Goal: Information Seeking & Learning: Learn about a topic

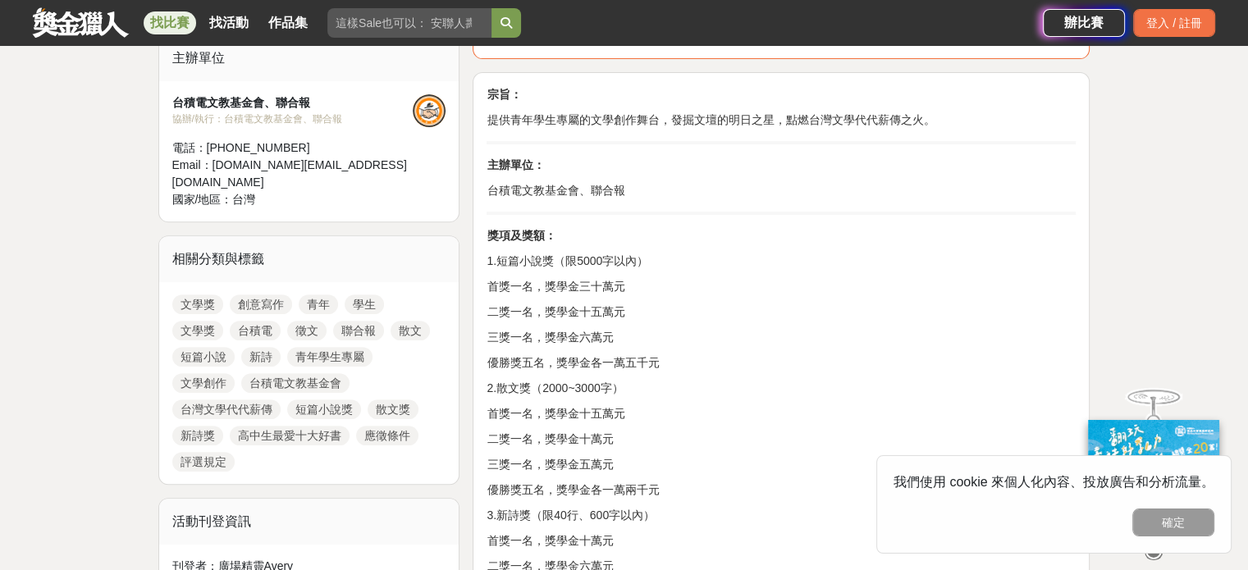
scroll to position [738, 0]
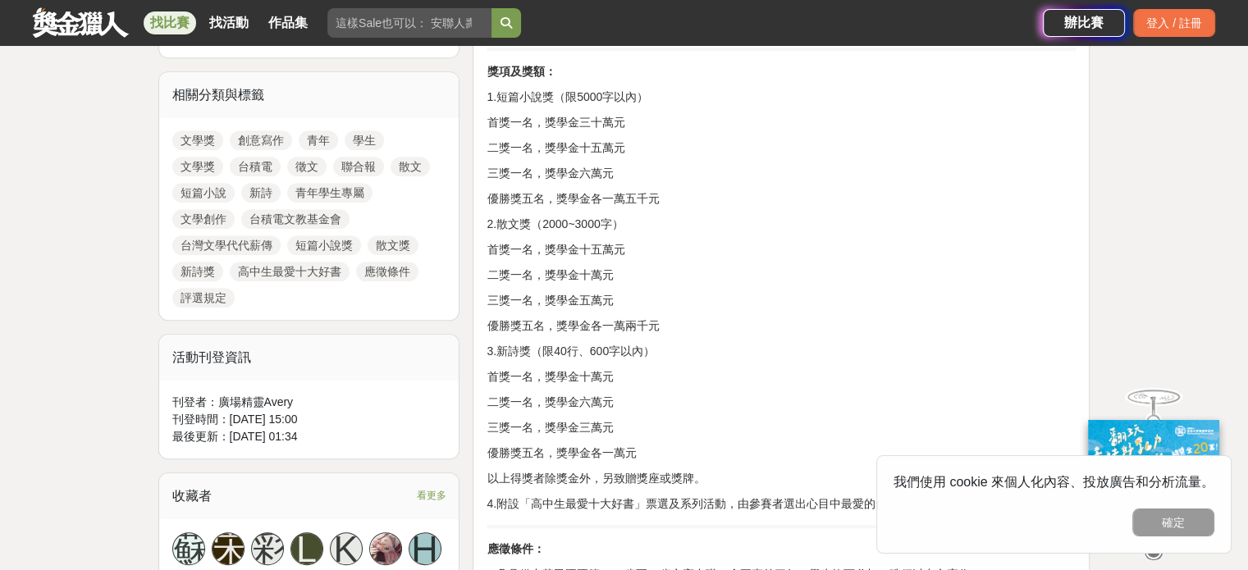
click at [639, 294] on p "三獎一名，獎學金五萬元" at bounding box center [780, 300] width 589 height 17
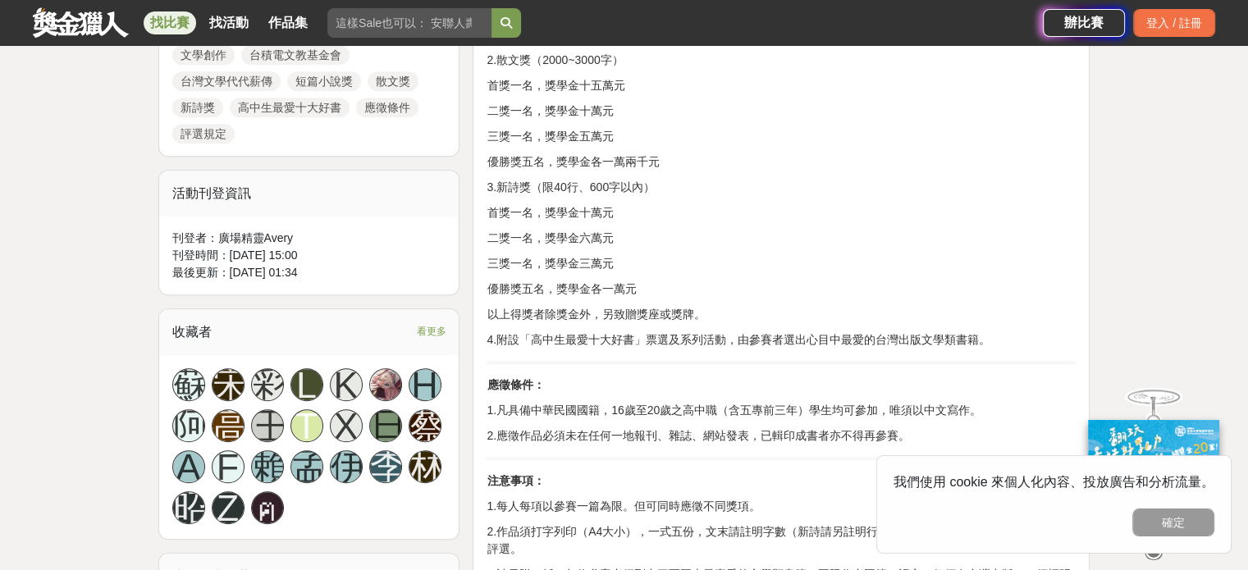
scroll to position [984, 0]
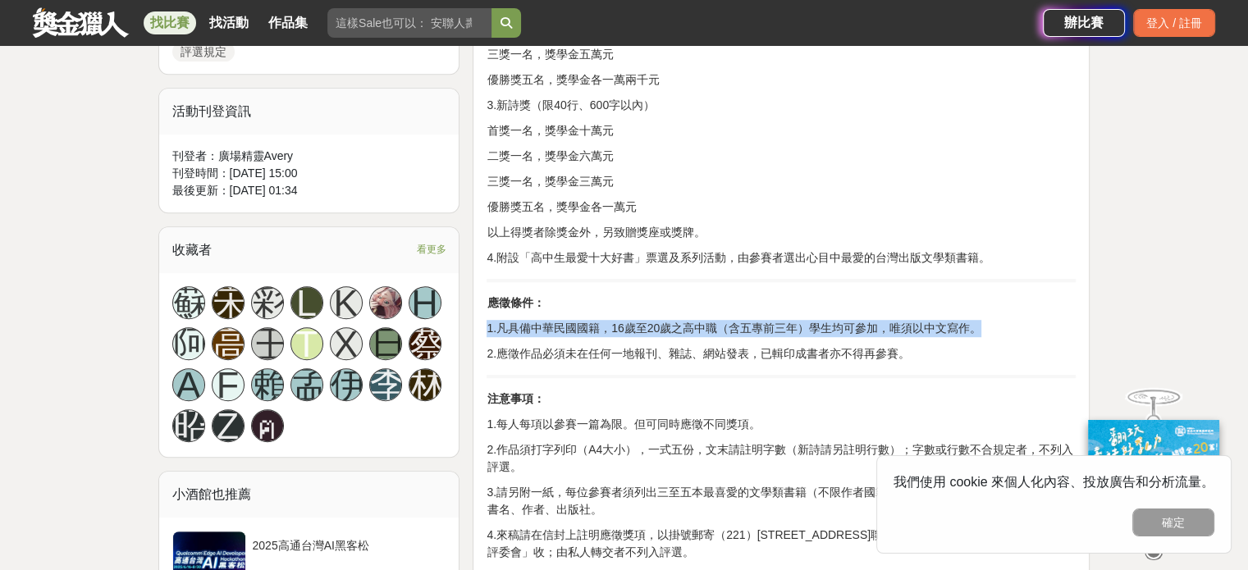
drag, startPoint x: 997, startPoint y: 320, endPoint x: 476, endPoint y: 335, distance: 521.9
click at [476, 335] on div "宗旨： 提供青年學生專屬的文學創作舞台，發掘文壇的明日之星，點燃台灣文學代代薪傳之火。 主辦單位： 台積電文教基金會、聯合報 獎項及獎額： 1.短篇小說獎（限…" at bounding box center [780, 434] width 617 height 1544
copy p "1.凡具備中華民國國籍，16歲至20歲之高中職（含五專前三年）學生均可參加，唯須以中文寫作。"
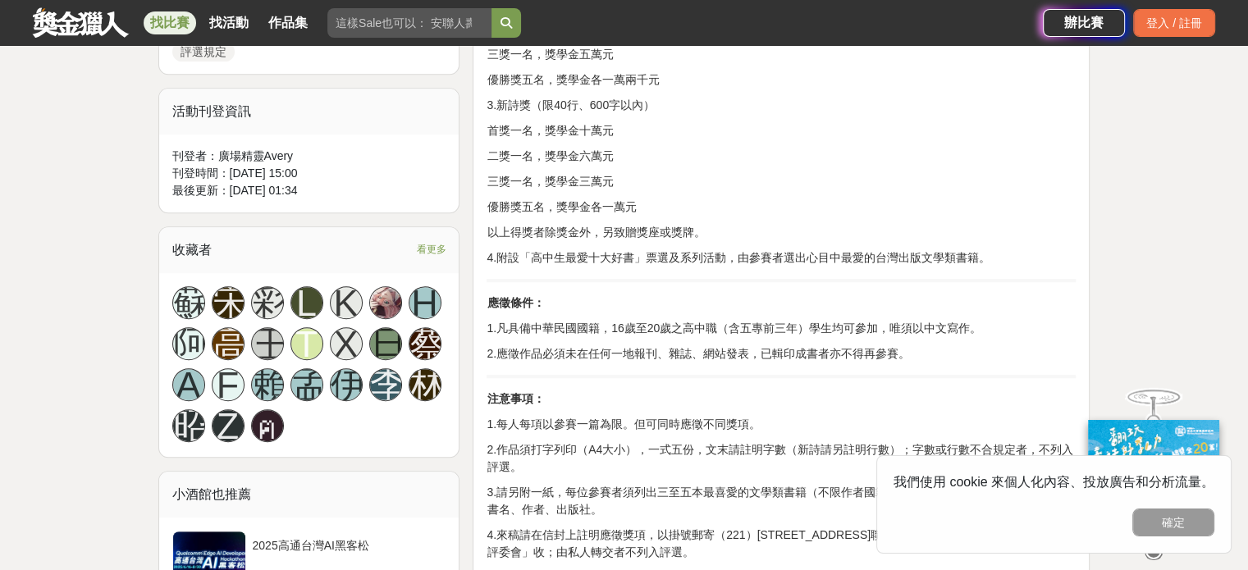
click at [559, 469] on p "2.作品須打字列印（A4大小），一式五份，文末請註明字數（新詩請另註明行數）；字數或行數不合規定者，不列入評選。" at bounding box center [780, 458] width 589 height 34
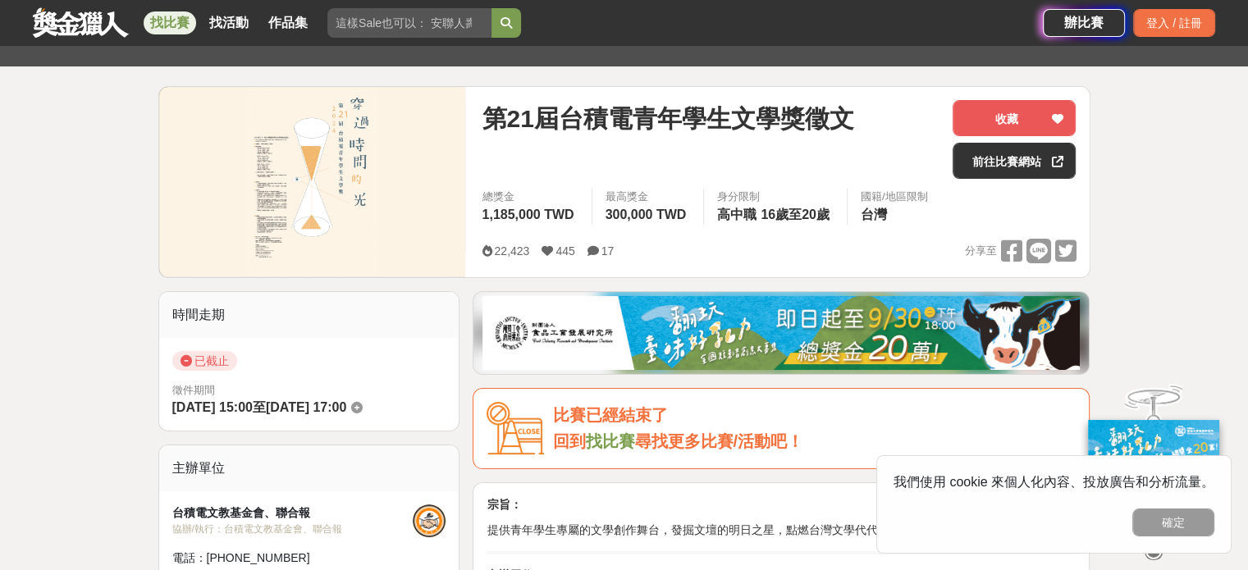
scroll to position [82, 0]
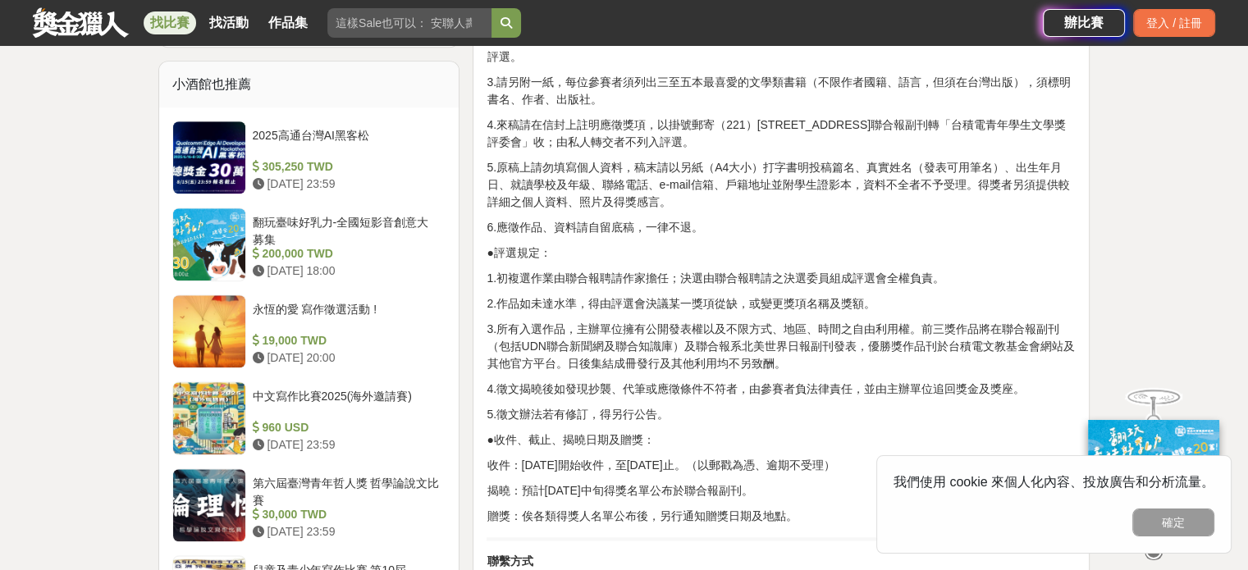
scroll to position [1477, 0]
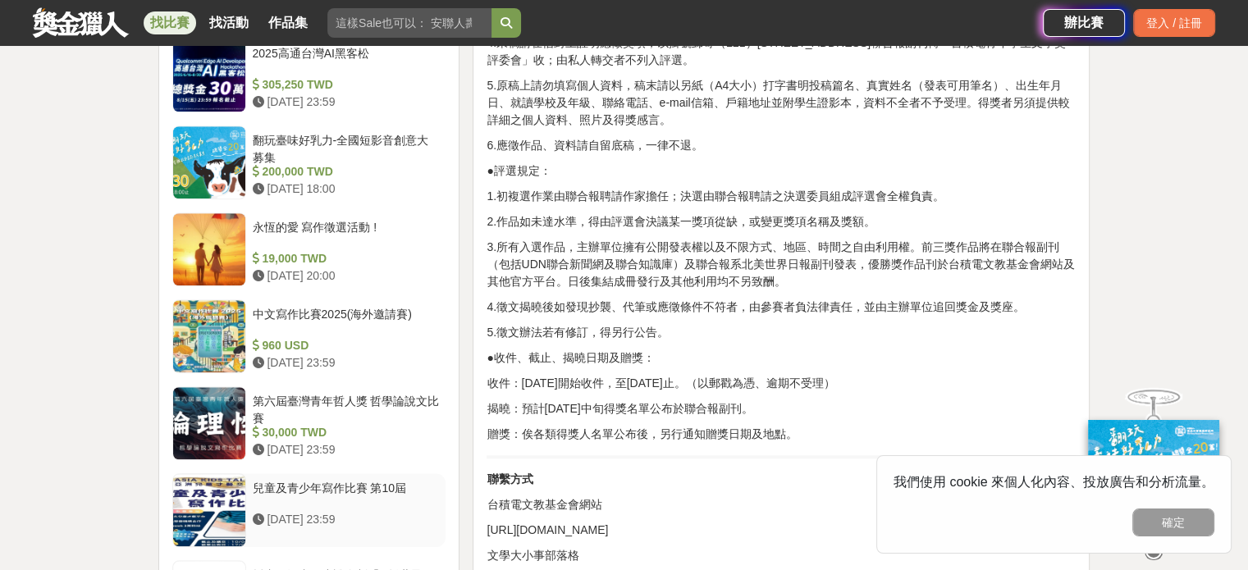
click at [304, 480] on div "兒童及青少年寫作比賽 第10屆" at bounding box center [346, 495] width 187 height 31
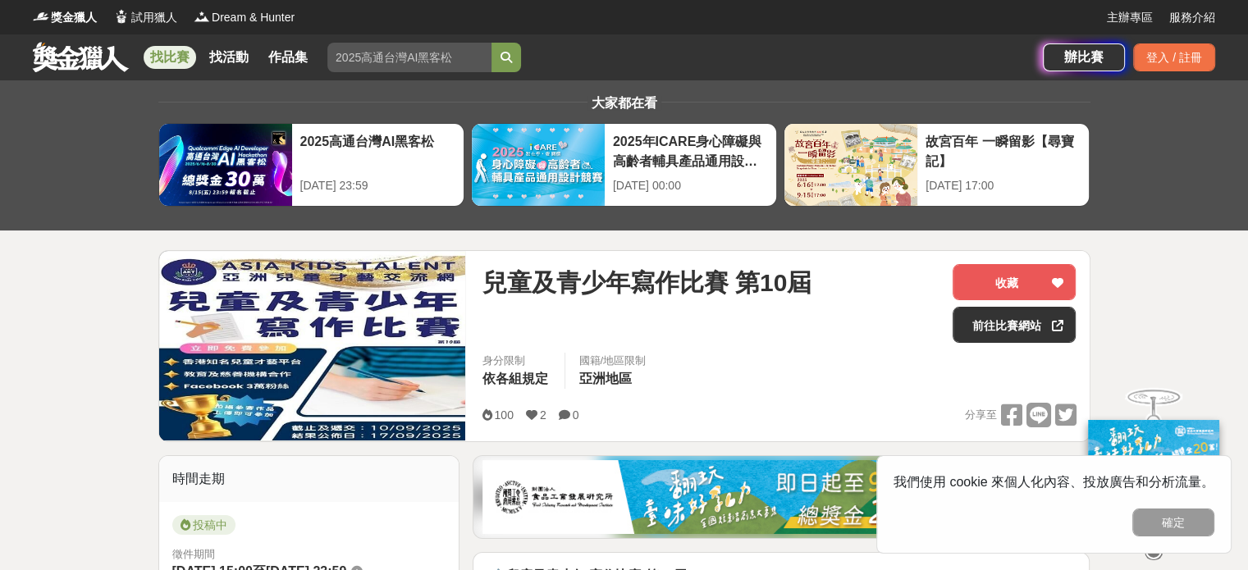
scroll to position [164, 0]
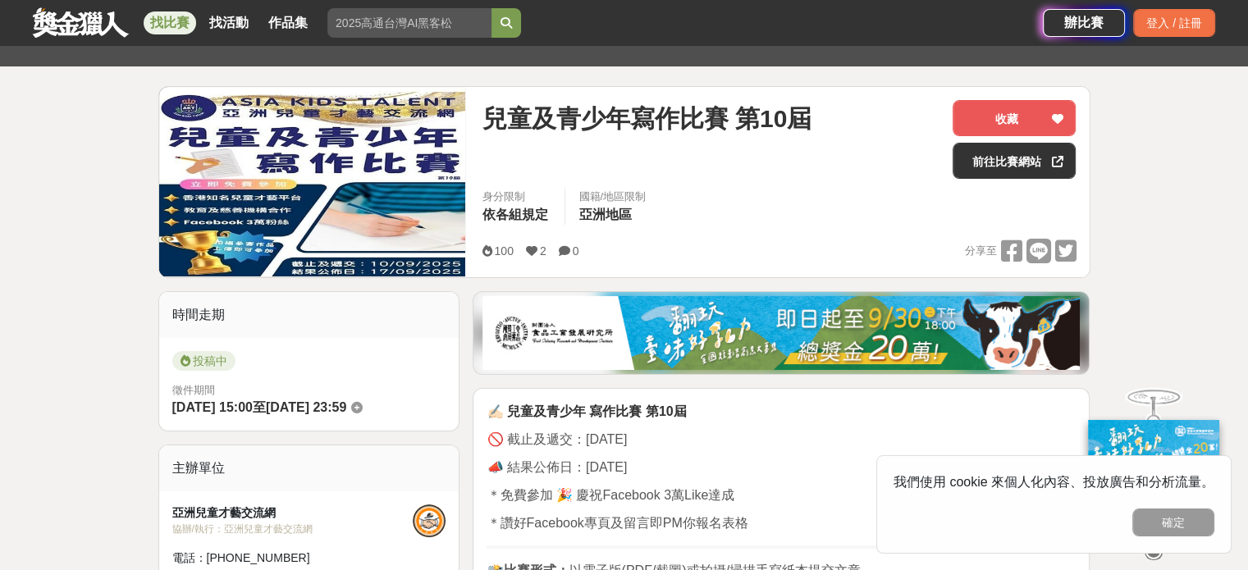
scroll to position [1477, 0]
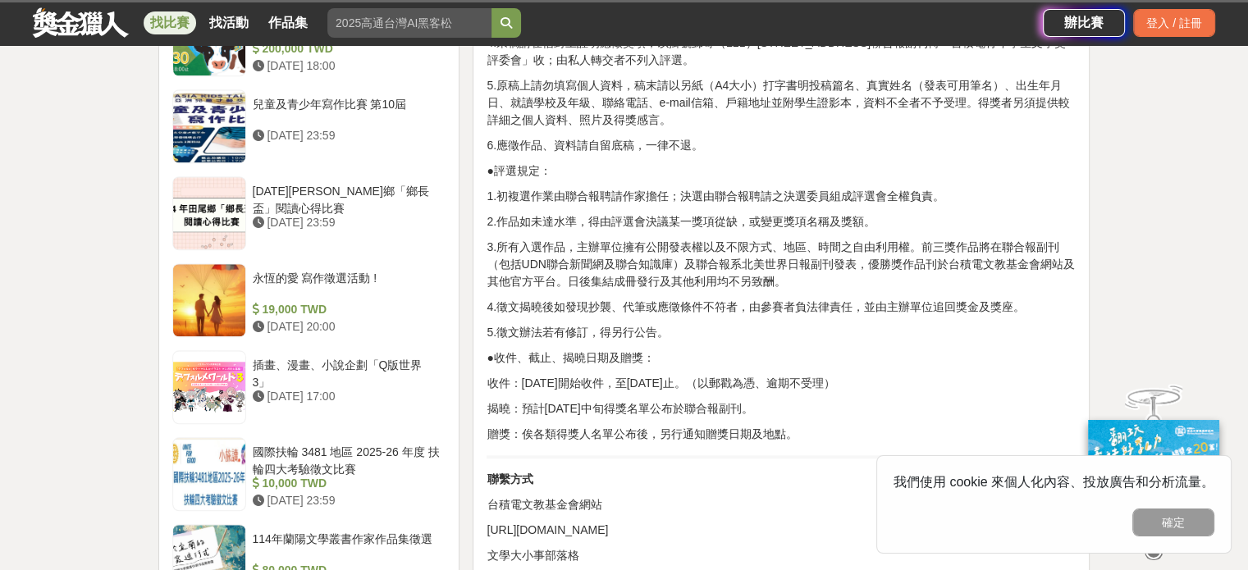
scroll to position [164, 0]
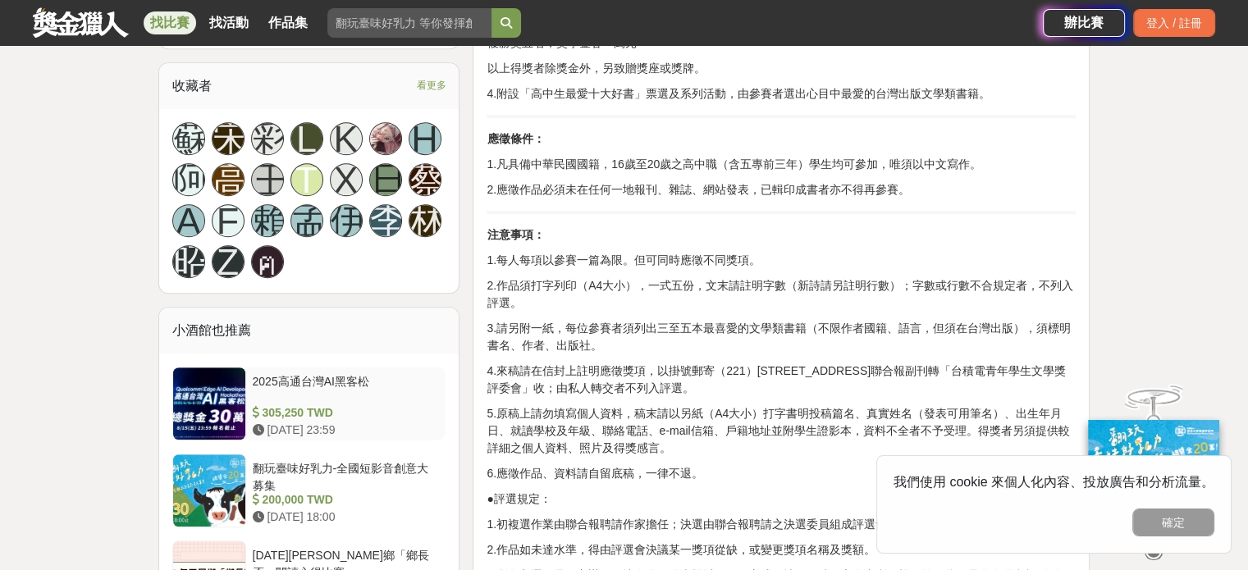
scroll to position [1066, 0]
